Goal: Navigation & Orientation: Understand site structure

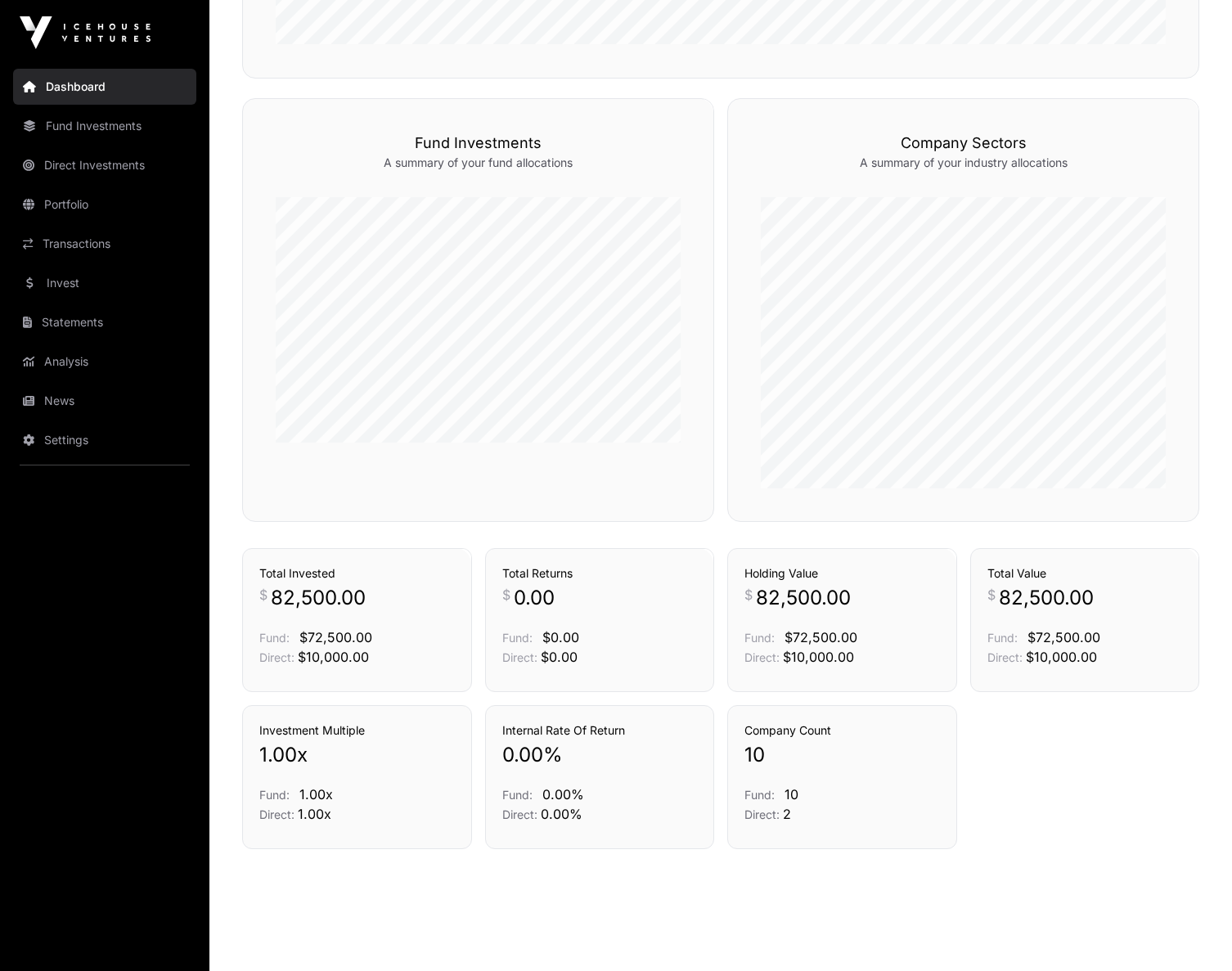
scroll to position [965, 0]
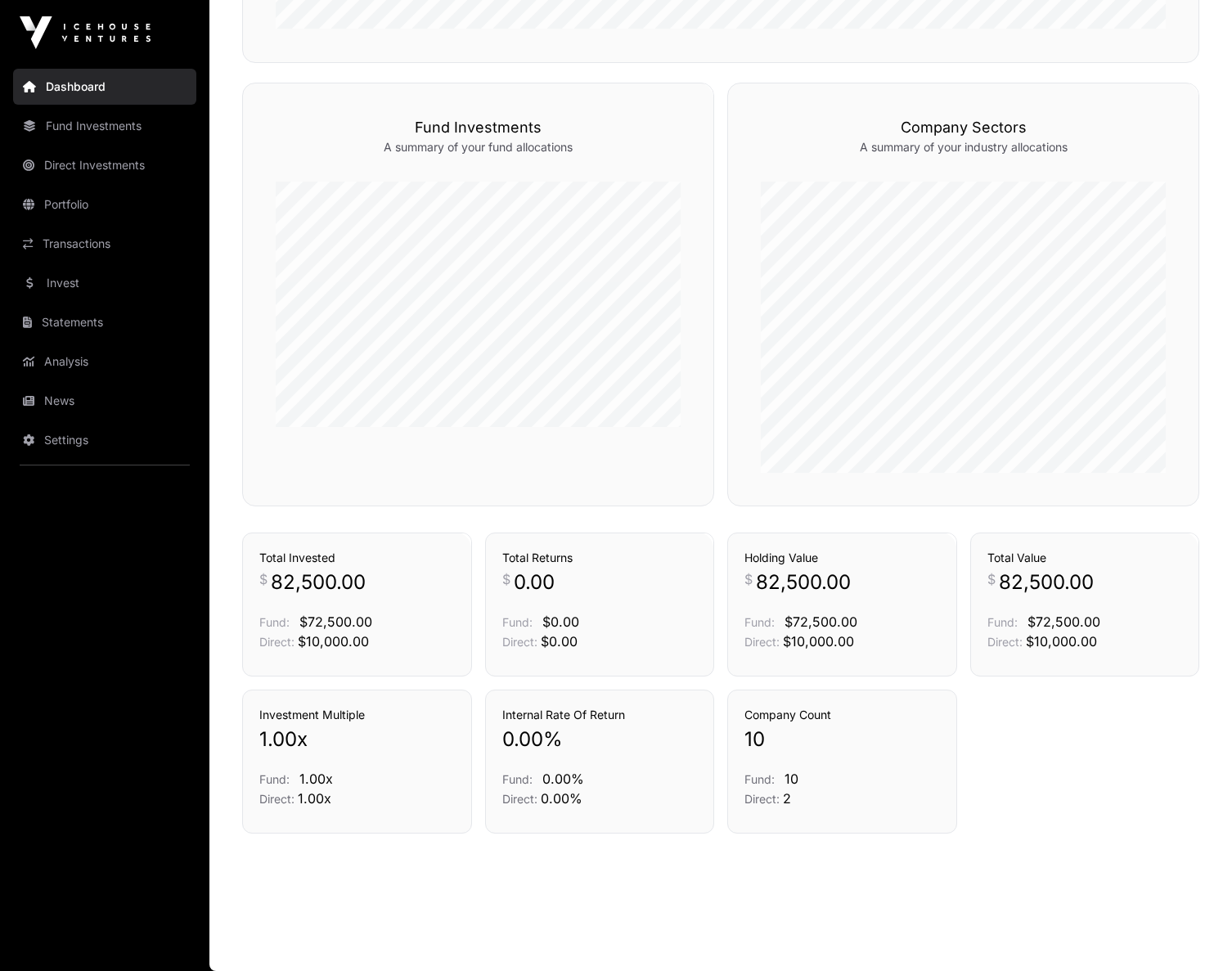
click at [79, 209] on link "Portfolio" at bounding box center [105, 204] width 183 height 36
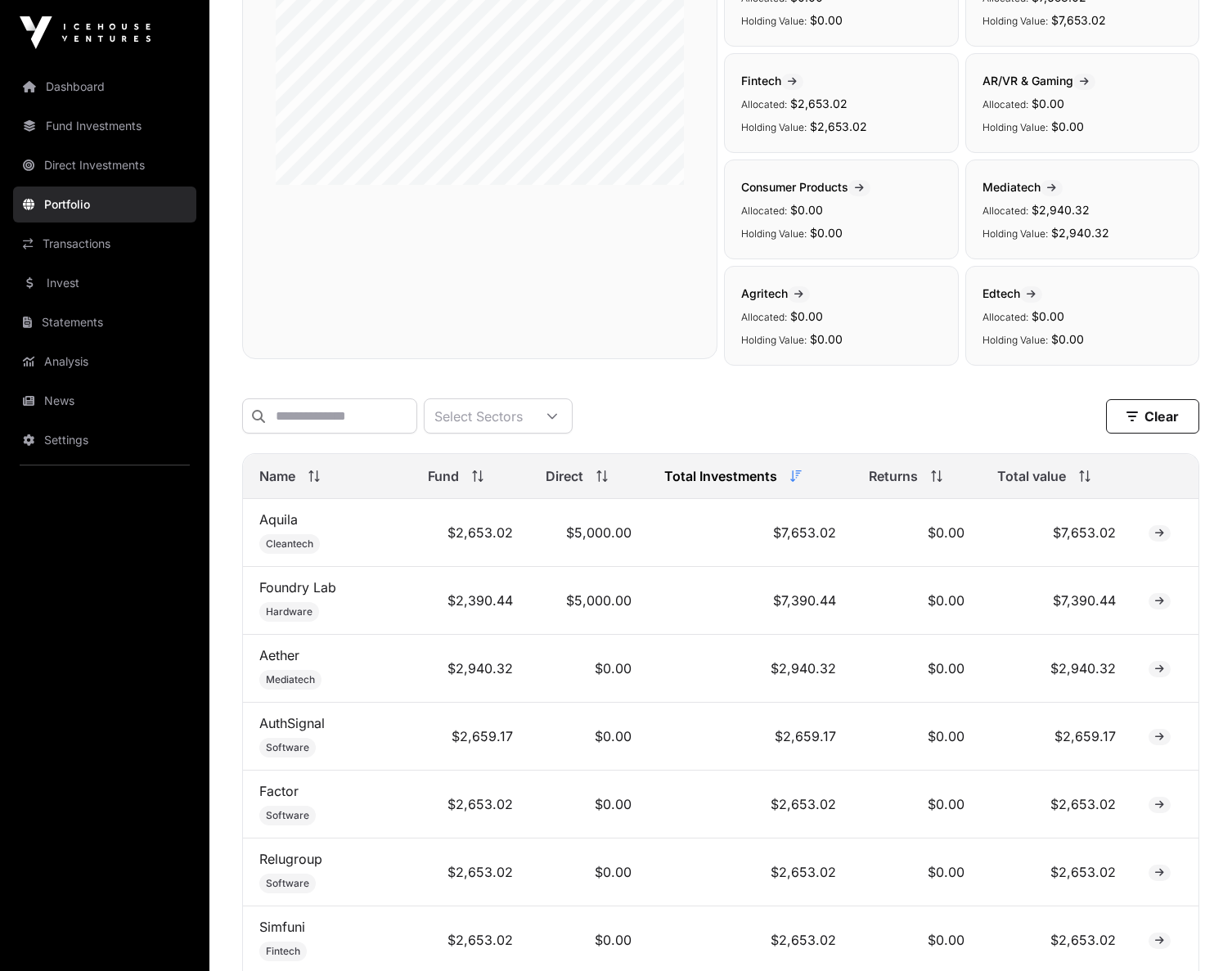
scroll to position [65, 0]
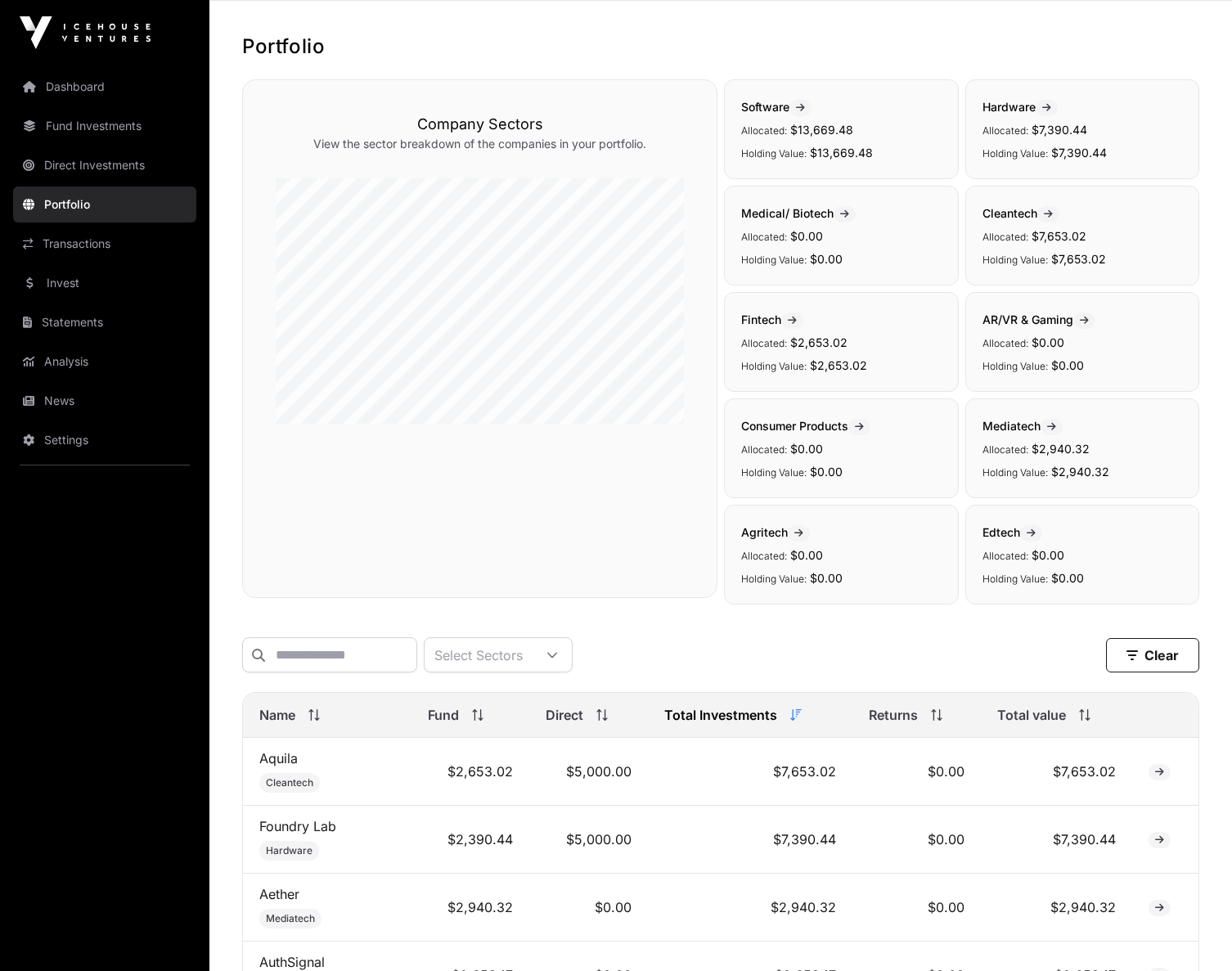
click at [73, 245] on link "Transactions" at bounding box center [105, 244] width 183 height 36
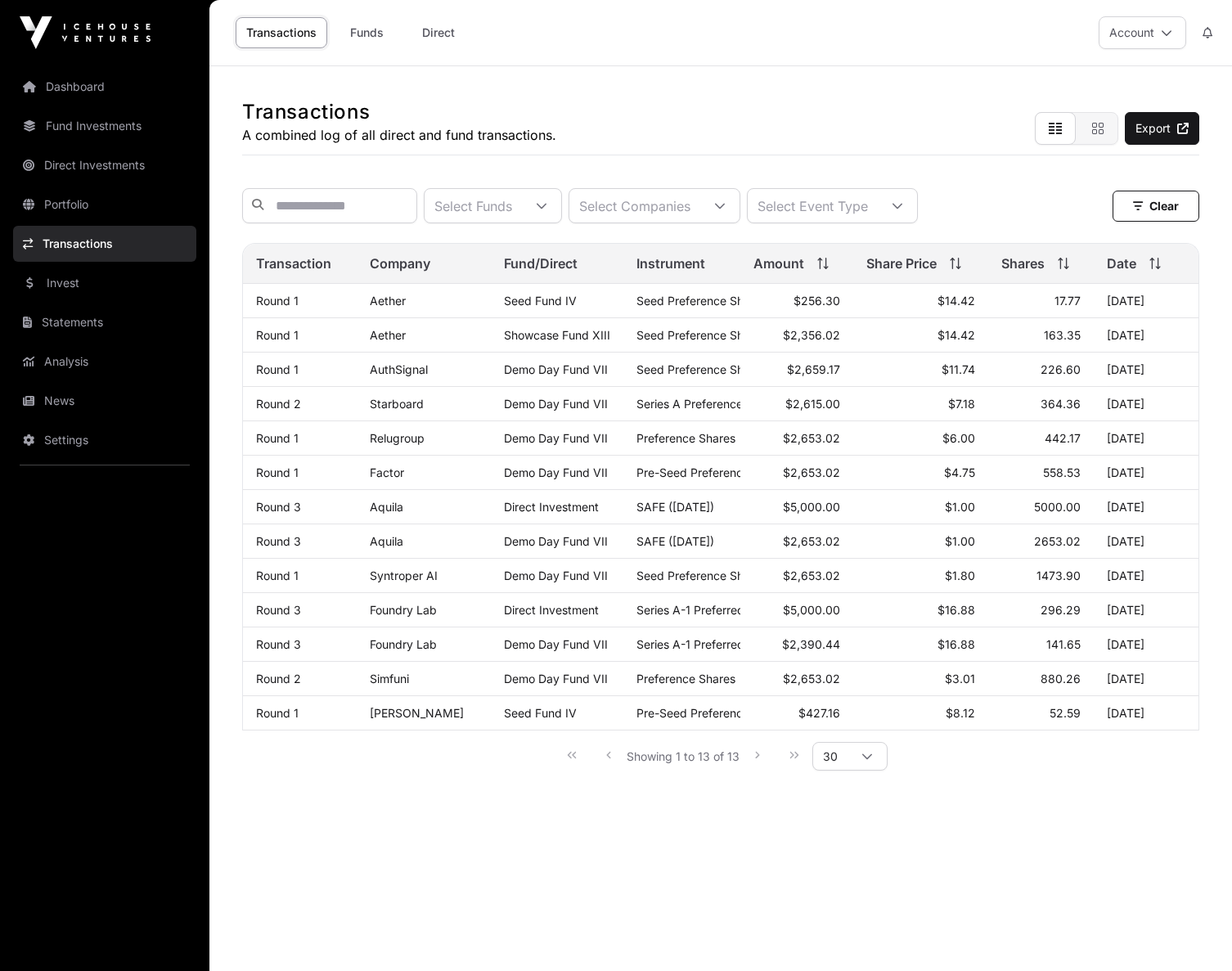
click at [82, 287] on link "Invest" at bounding box center [105, 284] width 183 height 36
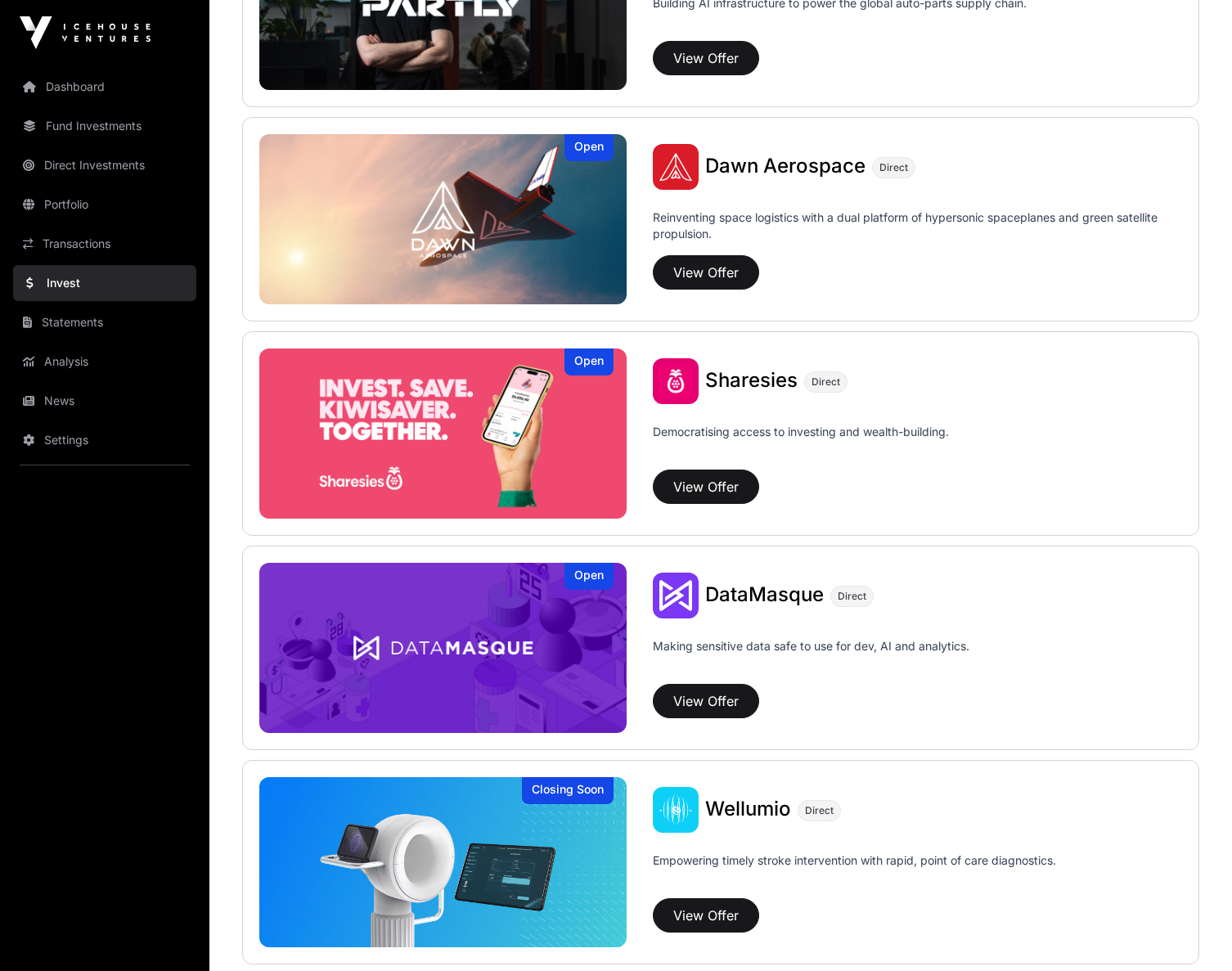
scroll to position [1837, 0]
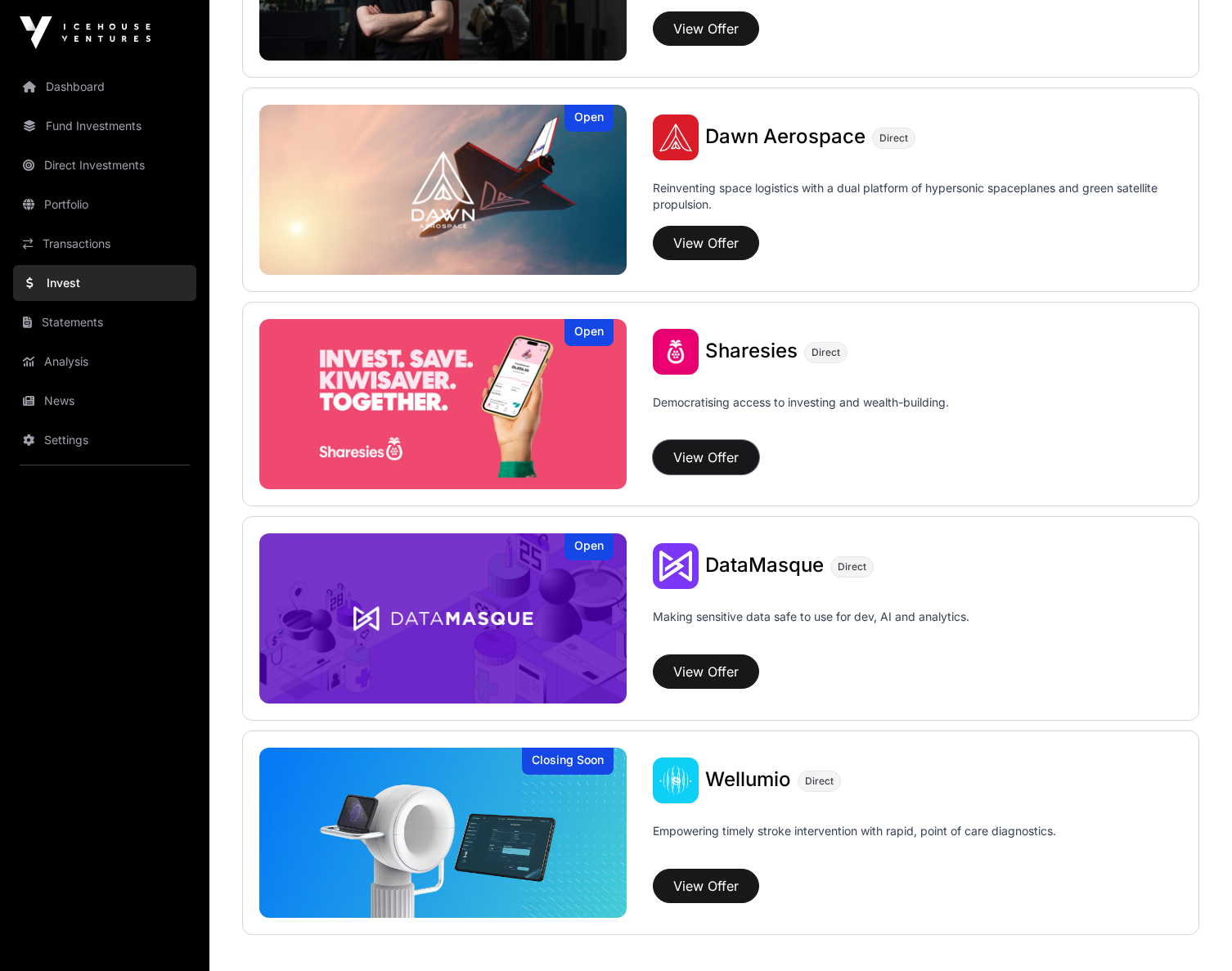
click at [715, 455] on button "View Offer" at bounding box center [705, 457] width 106 height 35
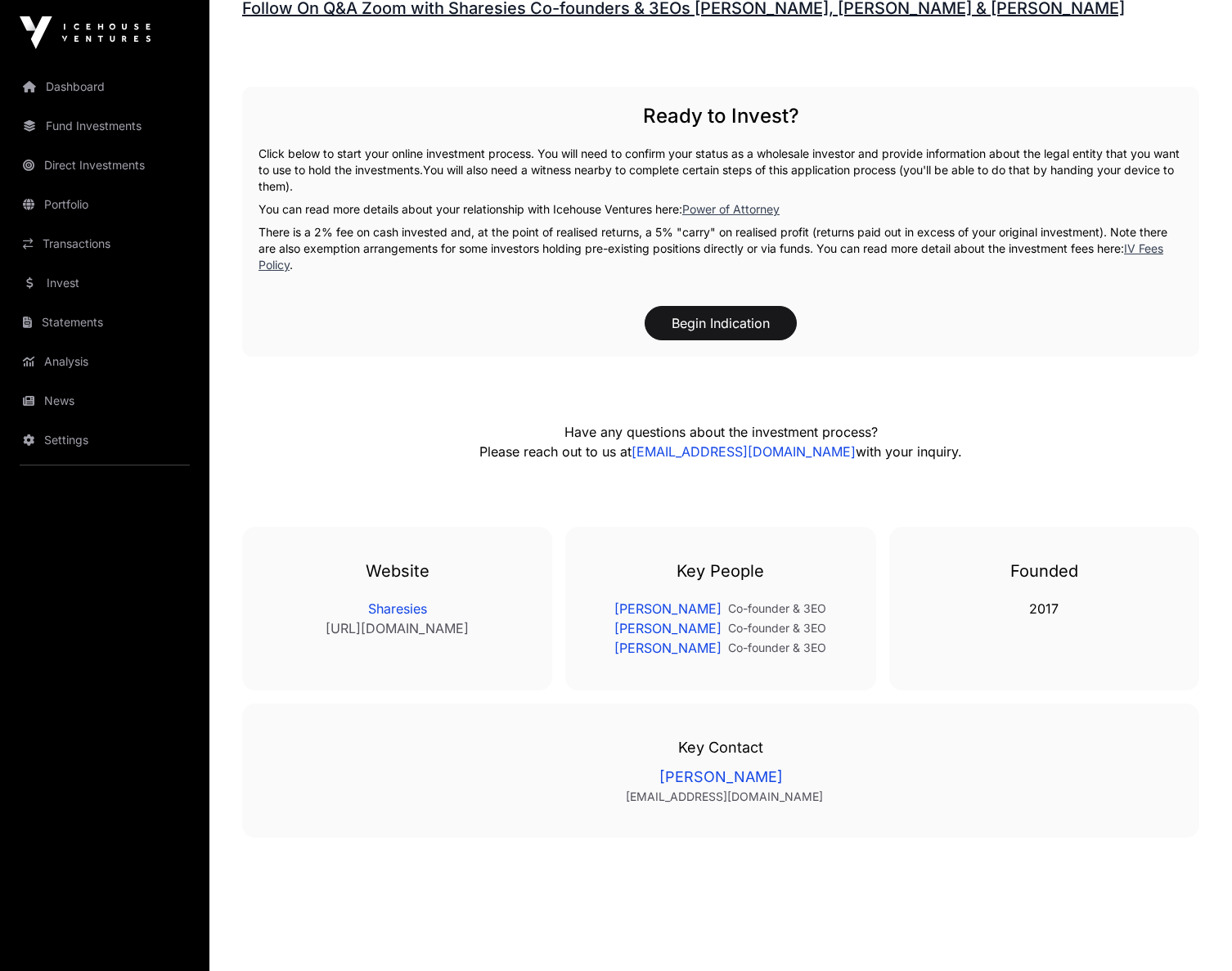
scroll to position [2512, 0]
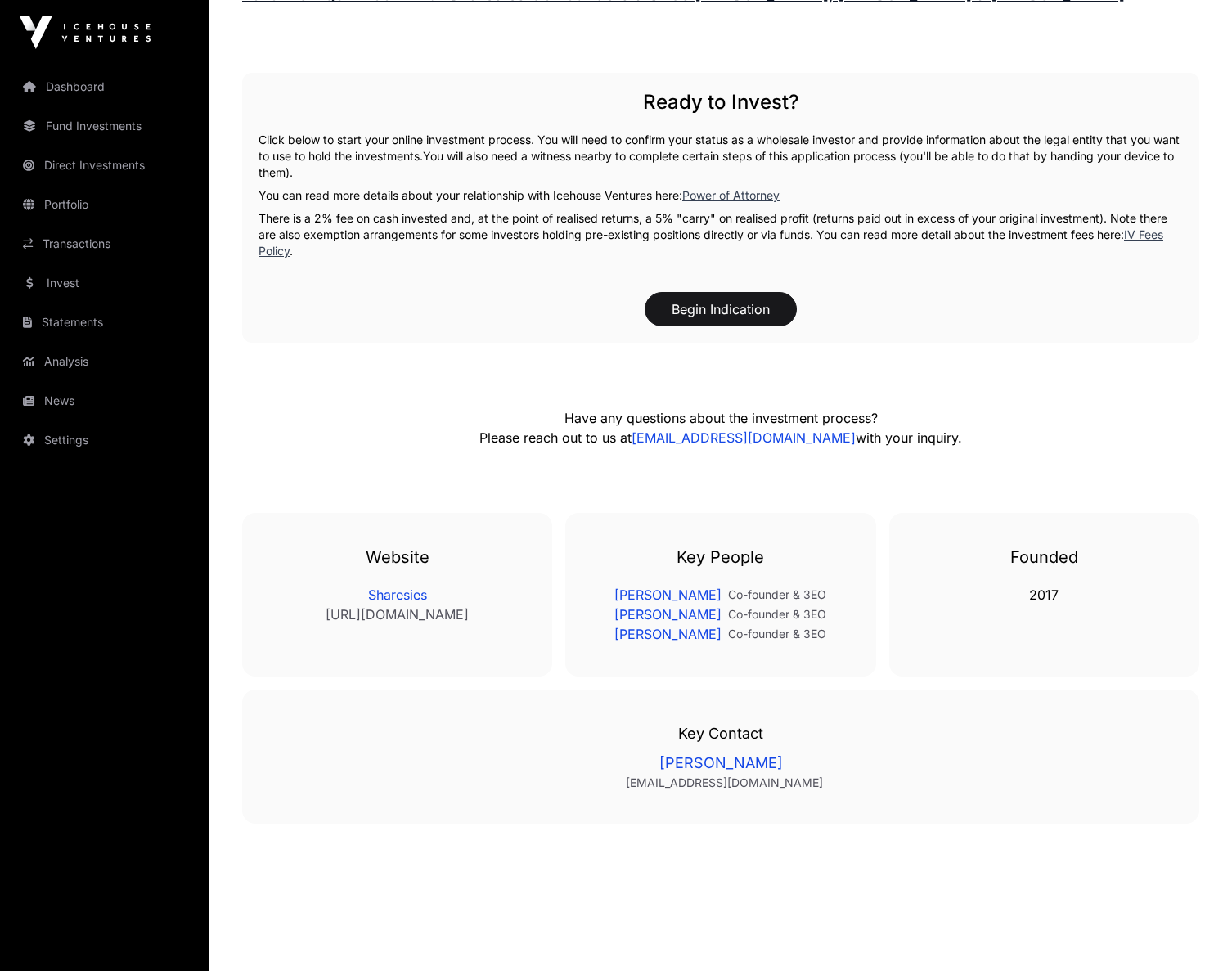
click at [683, 605] on link "[PERSON_NAME]" at bounding box center [668, 615] width 107 height 20
click at [80, 279] on link "Invest" at bounding box center [105, 284] width 183 height 36
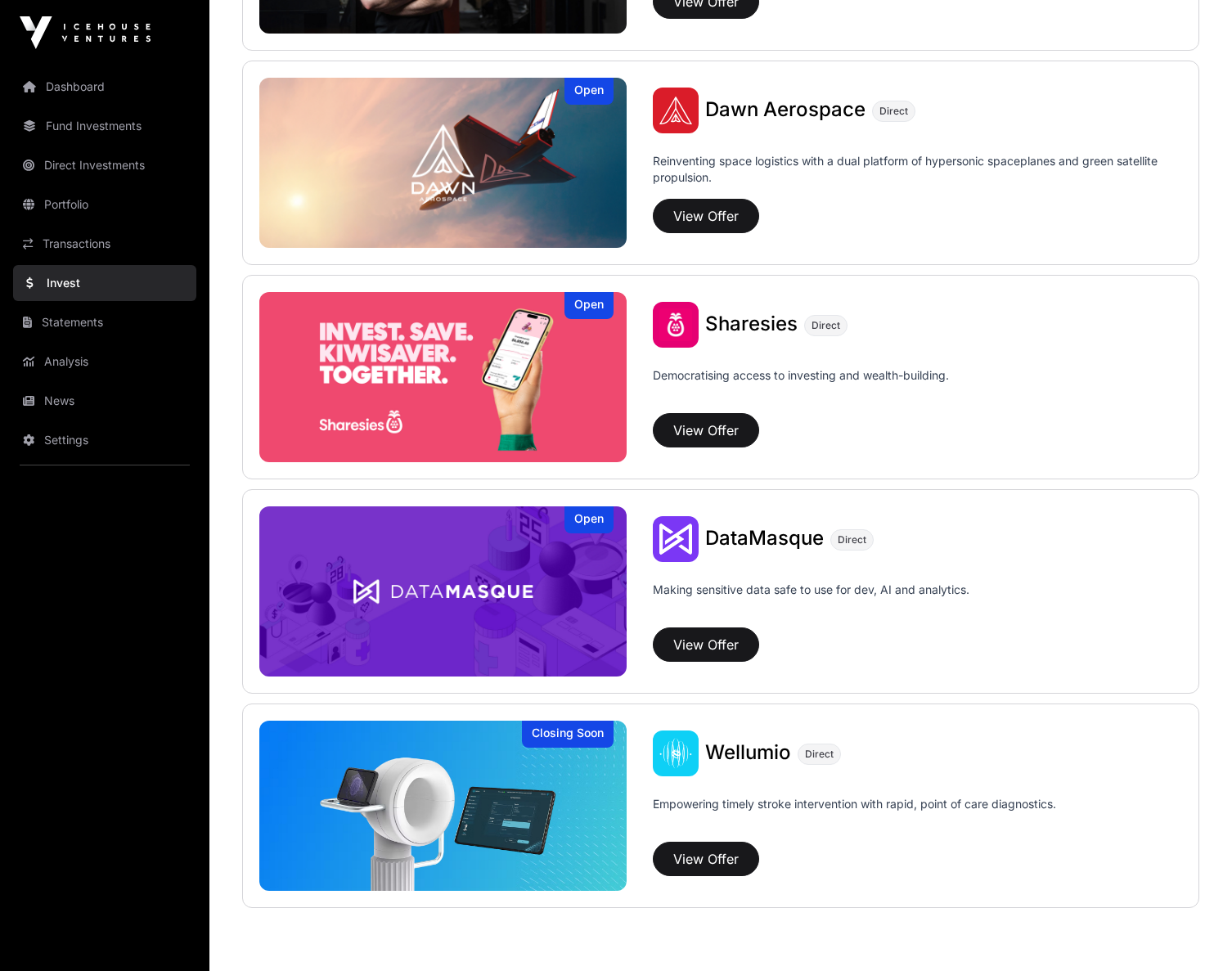
scroll to position [1939, 0]
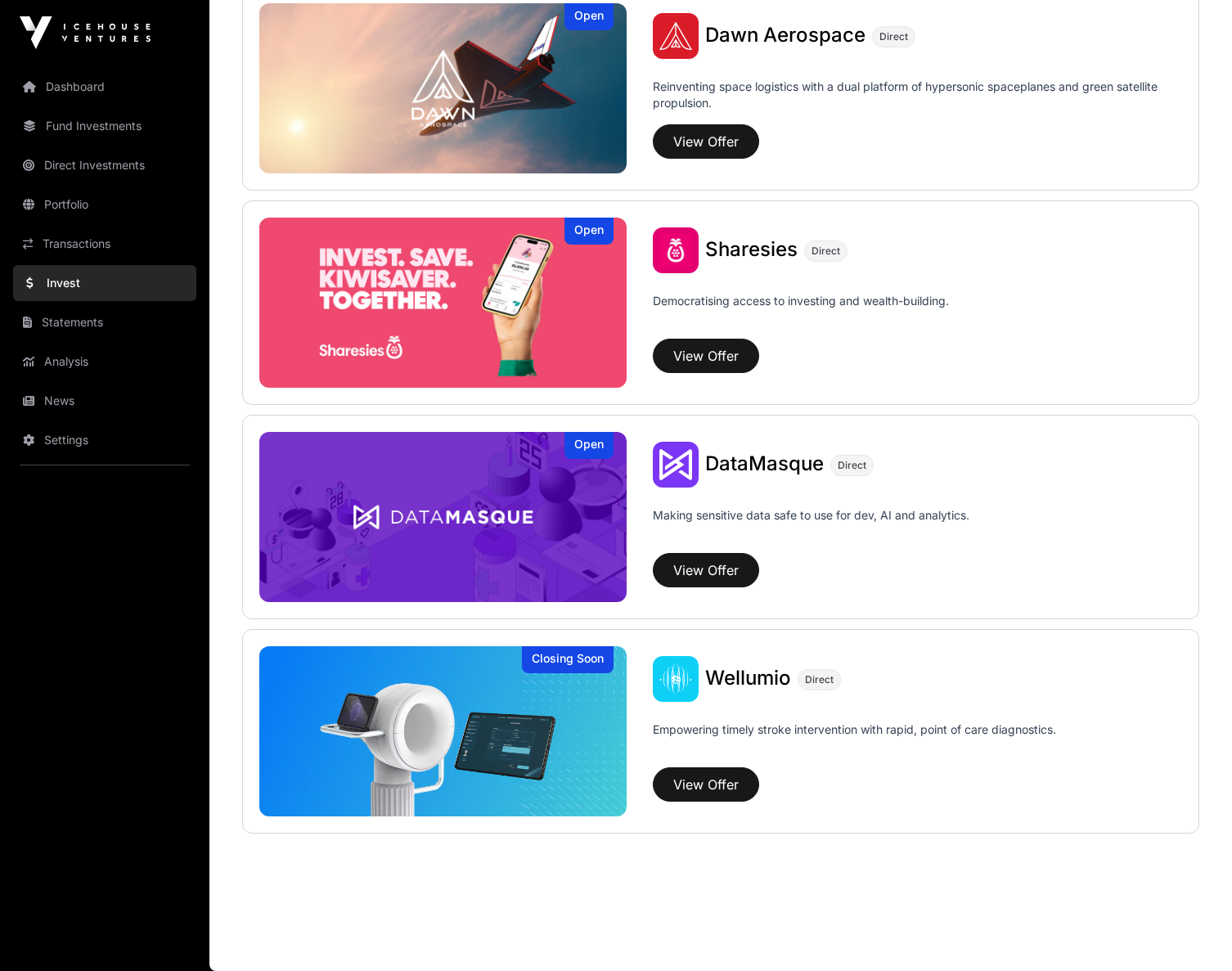
click at [64, 325] on link "Statements" at bounding box center [105, 322] width 183 height 36
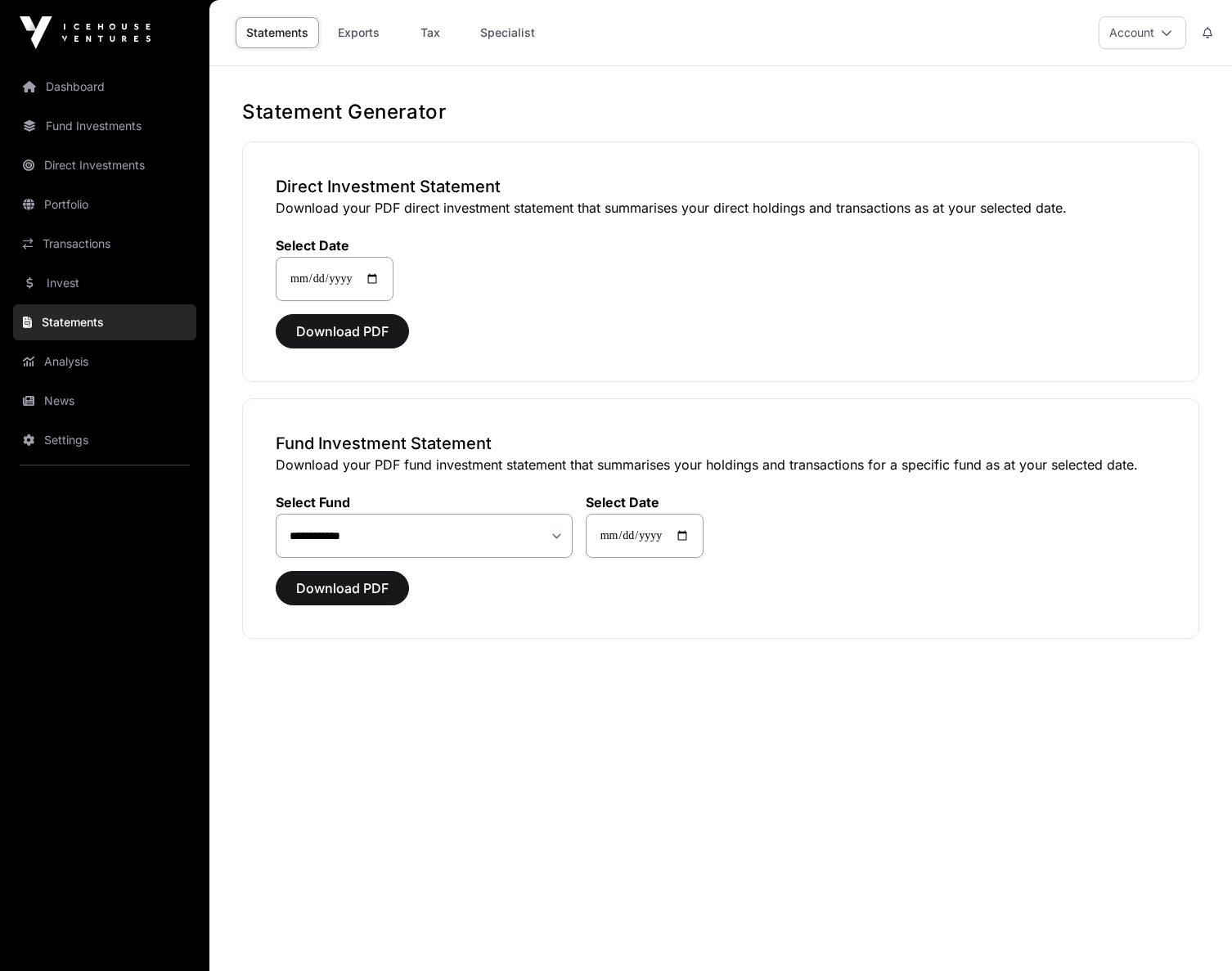
click at [101, 371] on link "Analysis" at bounding box center [105, 362] width 183 height 36
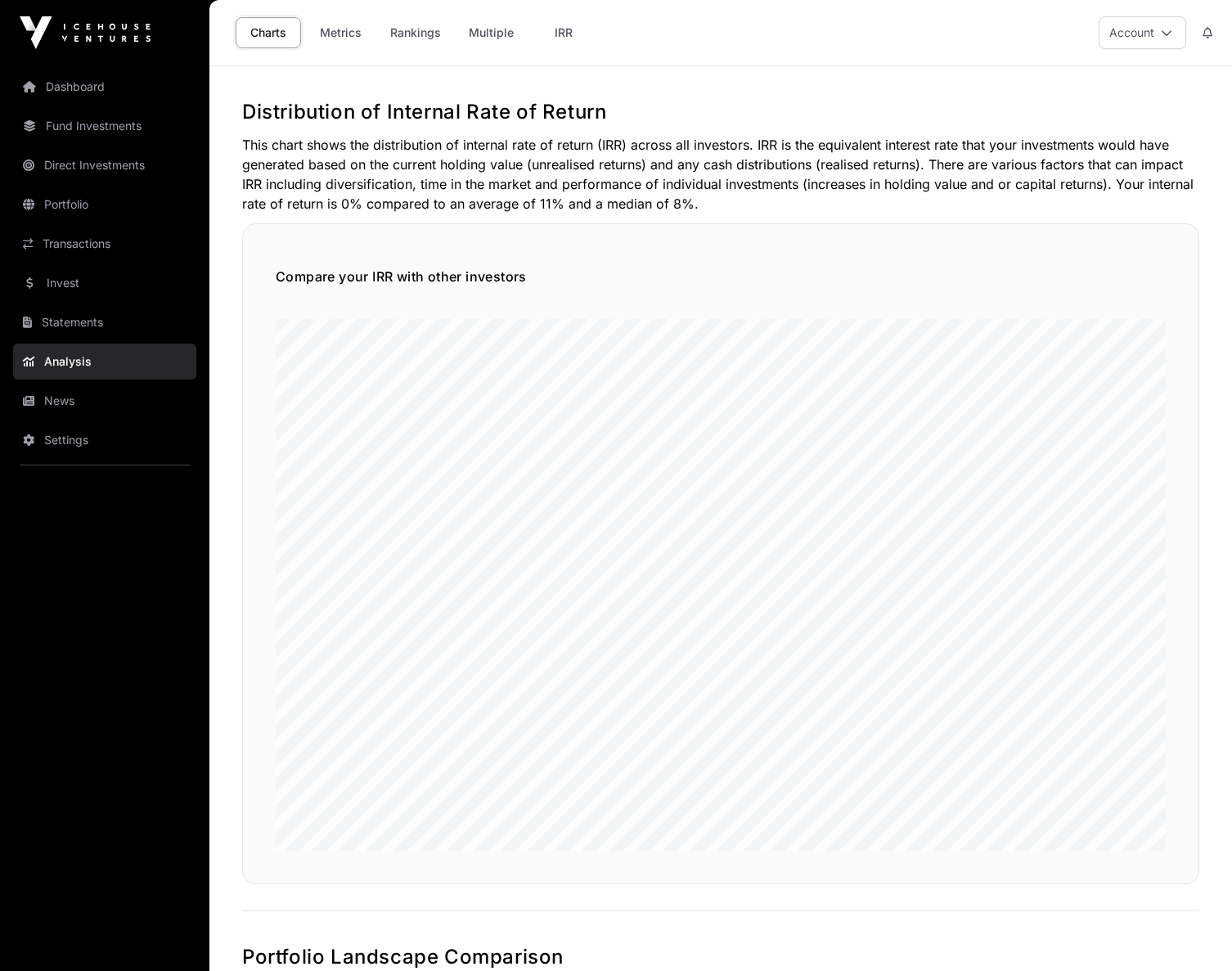
click at [84, 397] on link "News" at bounding box center [105, 401] width 183 height 36
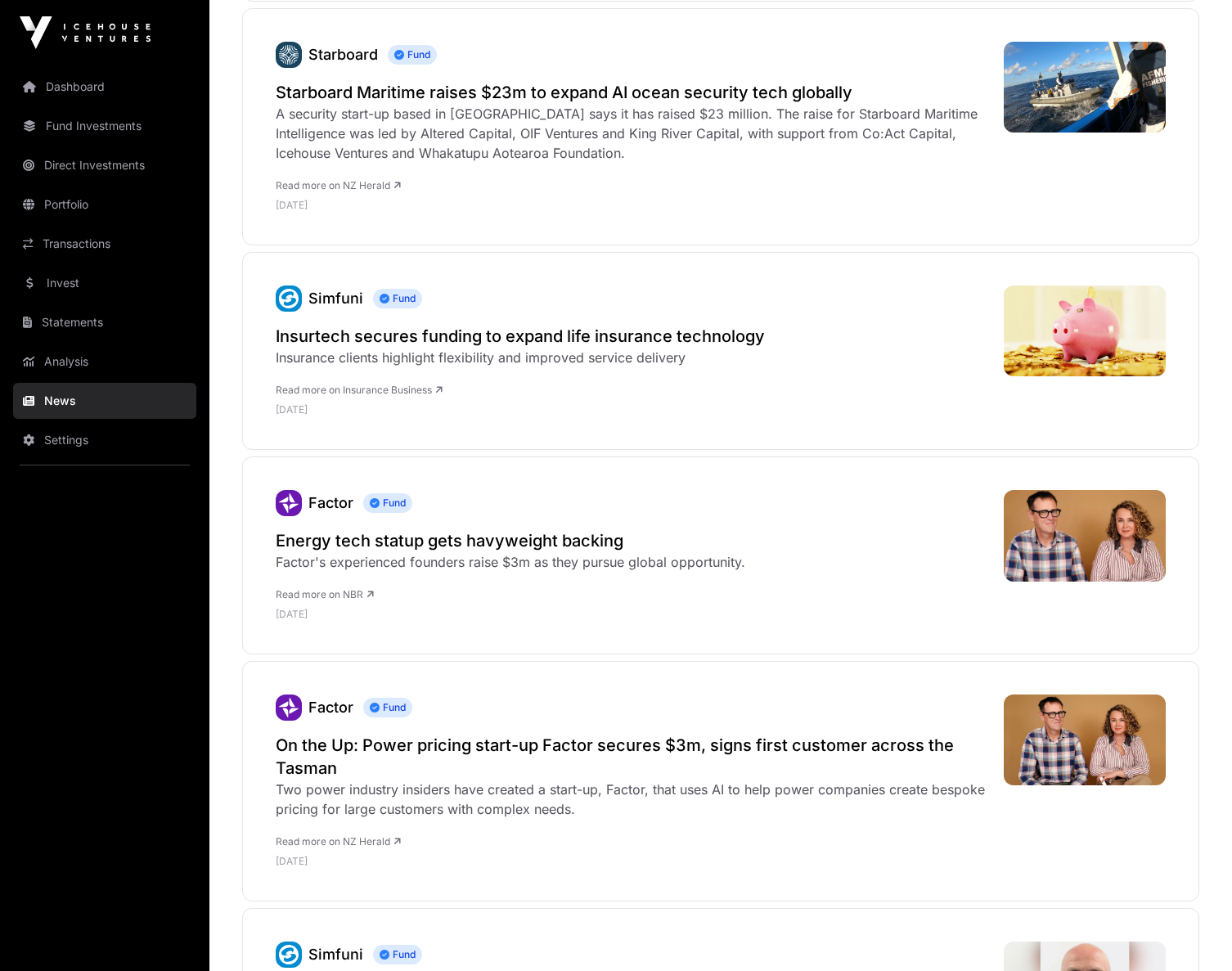
scroll to position [579, 0]
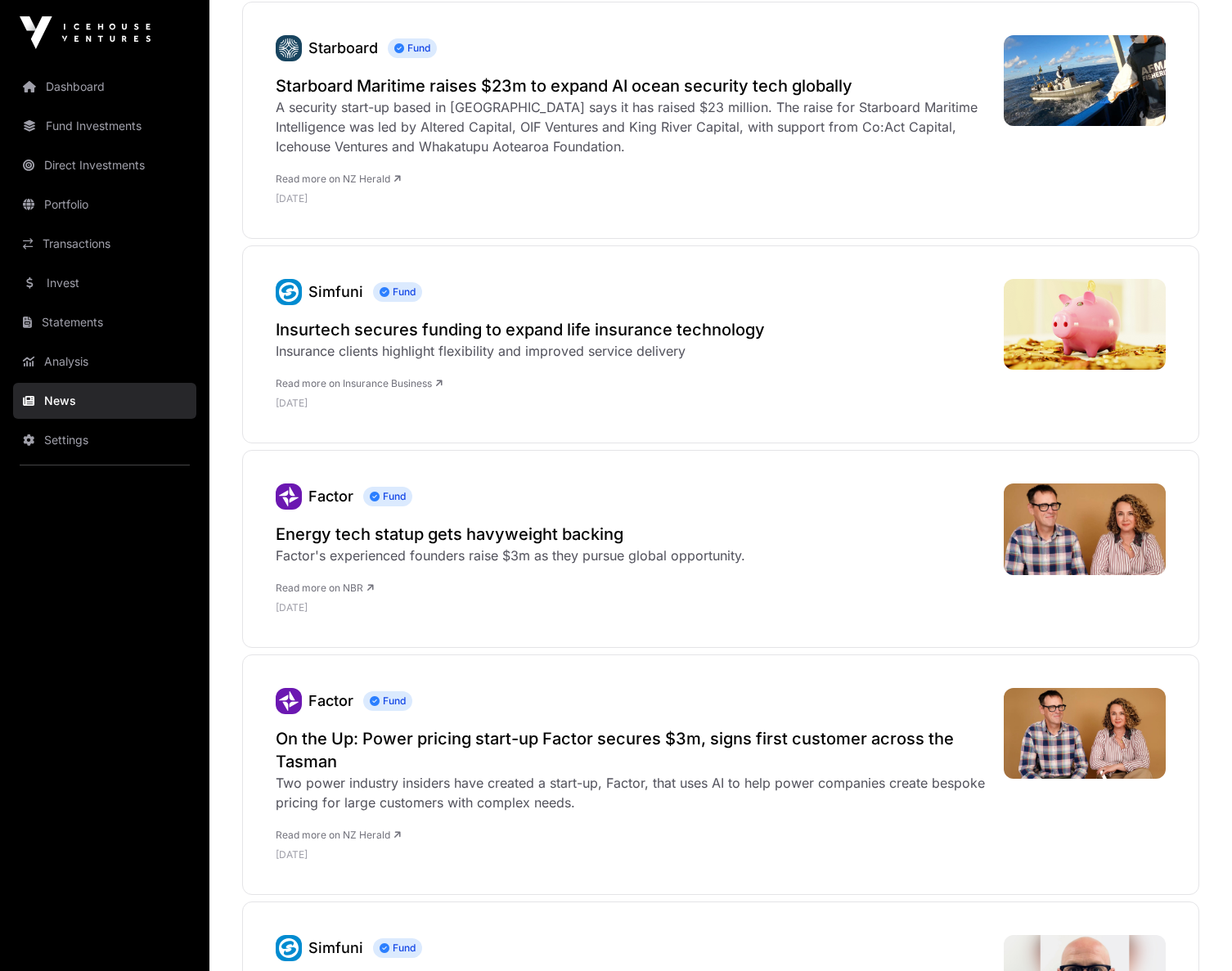
click at [83, 448] on link "Settings" at bounding box center [105, 440] width 183 height 36
